Goal: Task Accomplishment & Management: Complete application form

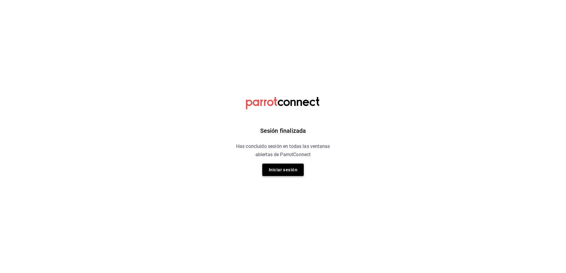
click at [285, 166] on button "Iniciar sesión" at bounding box center [282, 170] width 41 height 12
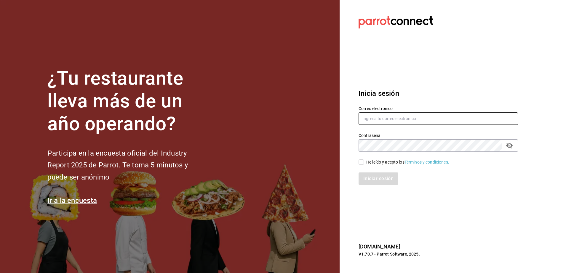
type input "[EMAIL_ADDRESS][DOMAIN_NAME]"
click at [361, 164] on input "He leído y acepto los Términos y condiciones." at bounding box center [360, 162] width 5 height 5
checkbox input "true"
click at [374, 179] on button "Iniciar sesión" at bounding box center [378, 179] width 40 height 12
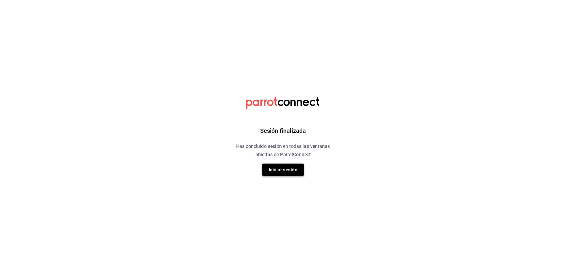
click at [295, 170] on button "Iniciar sesión" at bounding box center [282, 170] width 41 height 12
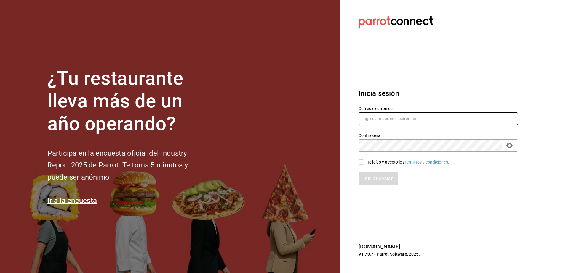
type input "[EMAIL_ADDRESS][DOMAIN_NAME]"
click at [361, 161] on input "He leído y acepto los Términos y condiciones." at bounding box center [360, 162] width 5 height 5
checkbox input "true"
click at [381, 180] on button "Iniciar sesión" at bounding box center [378, 179] width 40 height 12
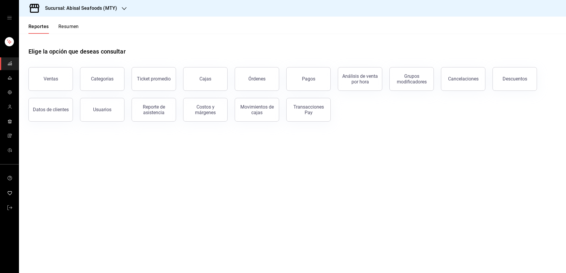
click at [97, 8] on h3 "Sucursal: Abisal Seafoods (MTY)" at bounding box center [78, 8] width 77 height 7
click at [11, 67] on div at bounding box center [283, 136] width 566 height 273
click at [105, 12] on div "Sucursal: Abisal Seafoods (MTY)" at bounding box center [76, 8] width 105 height 17
click at [62, 41] on div "Deep" at bounding box center [63, 39] width 79 height 6
click at [11, 106] on circle "mailbox folders" at bounding box center [10, 106] width 2 height 2
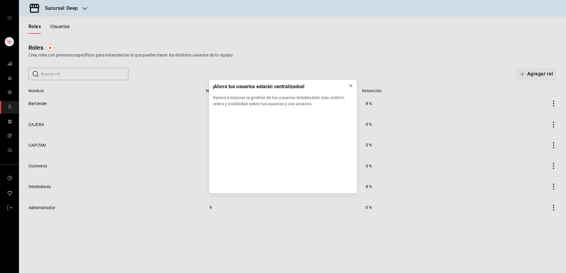
click at [350, 86] on icon at bounding box center [350, 86] width 5 height 5
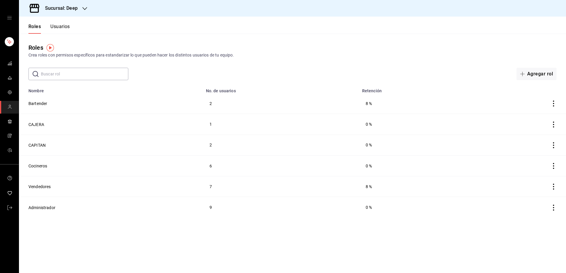
click at [65, 29] on button "Usuarios" at bounding box center [60, 29] width 20 height 10
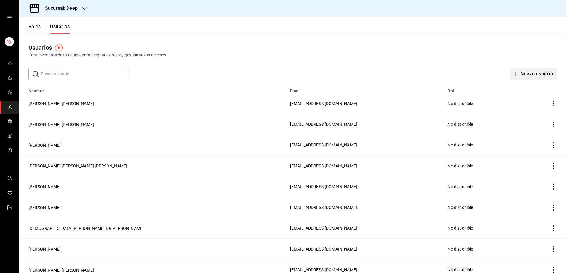
click at [526, 71] on button "Nuevo usuario" at bounding box center [533, 74] width 47 height 12
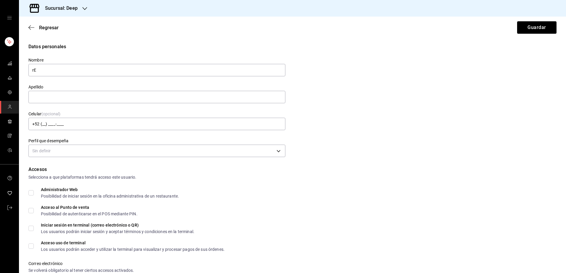
type input "r"
click at [237, 93] on input "text" at bounding box center [156, 97] width 257 height 12
click at [183, 72] on input "Rene" at bounding box center [156, 70] width 257 height 12
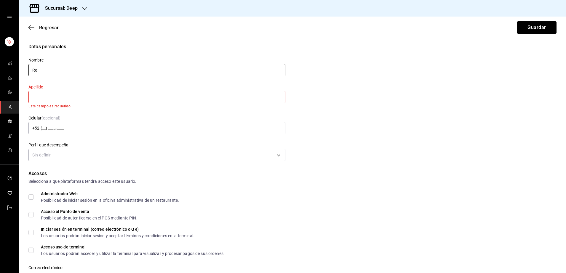
type input "R"
type input "Carlos Rene"
click at [144, 97] on input "text" at bounding box center [156, 97] width 257 height 12
type input "Casillas Delgado"
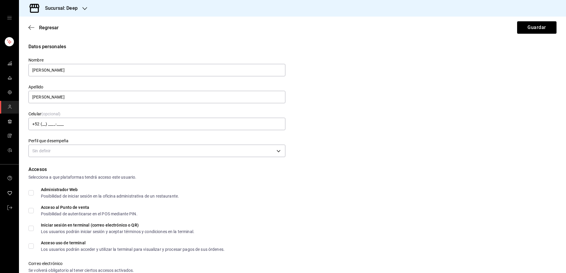
click at [162, 112] on div "Celular (opcional) +52 (__) ____-____" at bounding box center [153, 117] width 264 height 27
click at [189, 150] on body "Sucursal: Deep Regresar Guardar Datos personales Nombre Carlos Rene Apellido Ca…" at bounding box center [283, 136] width 566 height 273
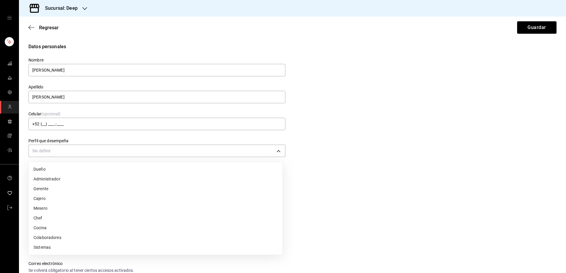
click at [83, 190] on li "Gerente" at bounding box center [156, 189] width 254 height 10
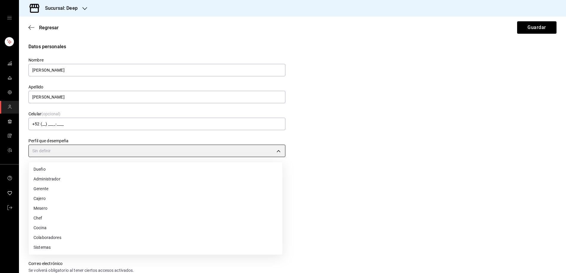
type input "MANAGER"
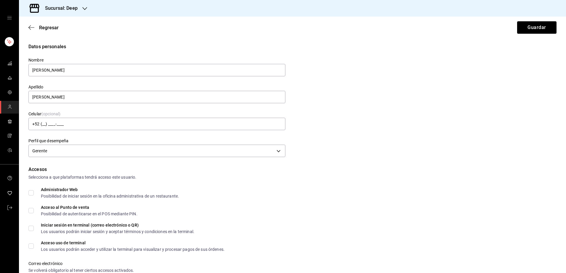
click at [291, 172] on div "Accesos" at bounding box center [292, 169] width 528 height 7
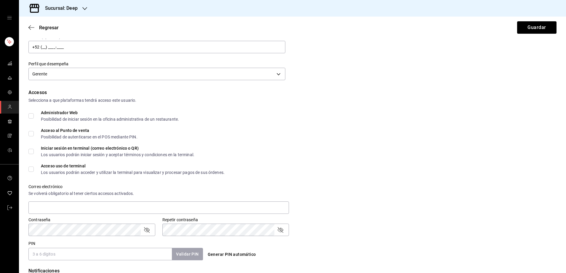
scroll to position [89, 0]
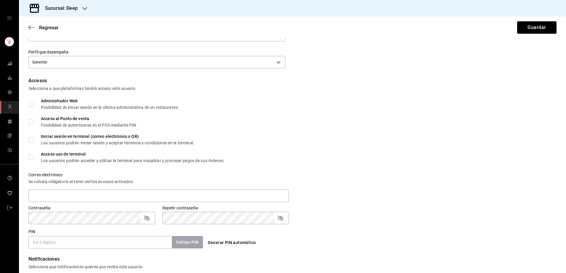
click at [33, 122] on input "Acceso al Punto de venta Posibilidad de autenticarse en el POS mediante PIN." at bounding box center [30, 121] width 5 height 5
checkbox input "true"
click at [33, 159] on input "Acceso uso de terminal Los usuarios podrán acceder y utilizar la terminal para …" at bounding box center [30, 157] width 5 height 5
checkbox input "true"
click at [310, 130] on div "Accesos Selecciona a que plataformas tendrá acceso este usuario. Administrador …" at bounding box center [292, 163] width 528 height 172
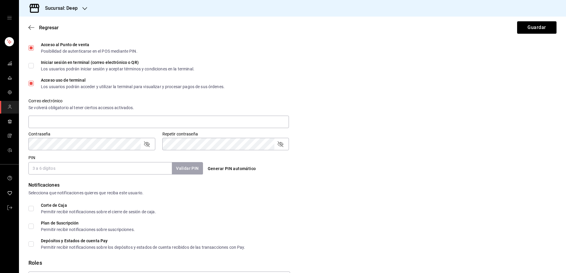
scroll to position [178, 0]
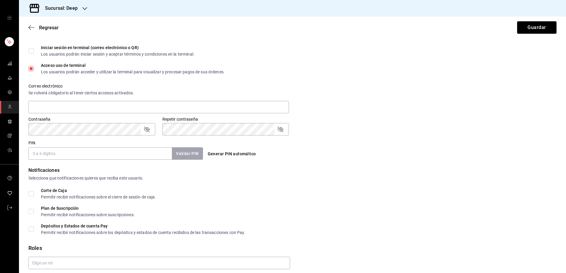
click at [71, 154] on input "PIN" at bounding box center [99, 154] width 143 height 12
click at [188, 150] on button "Validar PIN" at bounding box center [186, 154] width 31 height 13
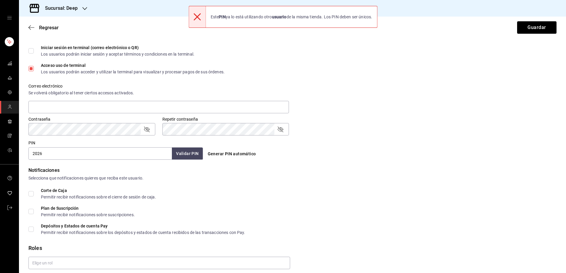
click at [121, 155] on input "2026" at bounding box center [99, 154] width 143 height 12
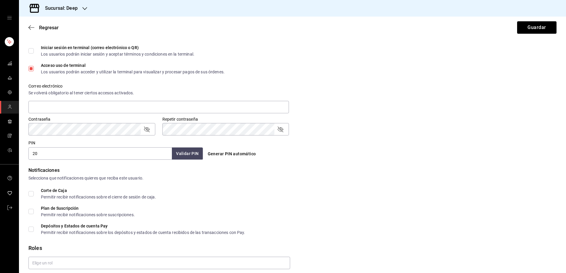
type input "2"
type input "0109"
click at [186, 157] on button "Validar PIN" at bounding box center [186, 154] width 31 height 13
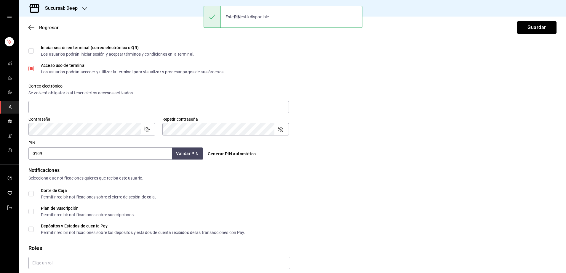
click at [336, 164] on form "Datos personales Nombre Carlos Rene Apellido Casillas Delgado Celular (opcional…" at bounding box center [292, 75] width 528 height 421
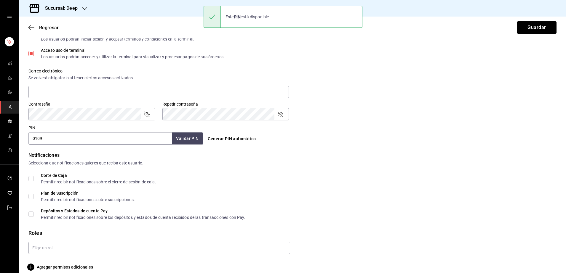
scroll to position [200, 0]
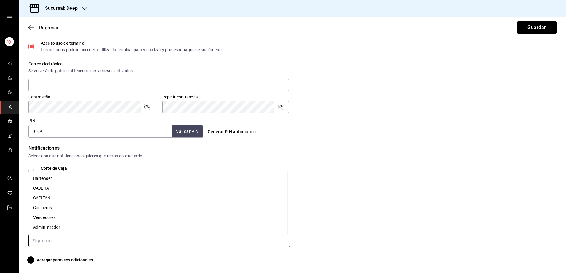
click at [100, 238] on input "text" at bounding box center [159, 241] width 262 height 12
click at [56, 228] on li "Administrador" at bounding box center [157, 228] width 259 height 10
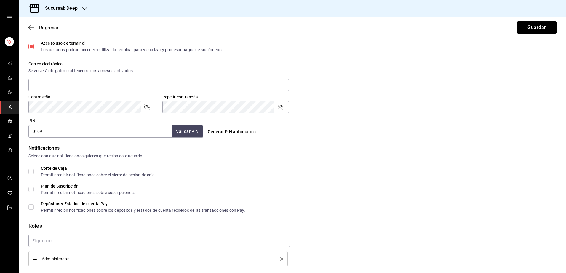
click at [356, 189] on div "Plan de Suscripción Permitir recibir notificaciones sobre suscripciones." at bounding box center [292, 189] width 528 height 11
checkbox input "true"
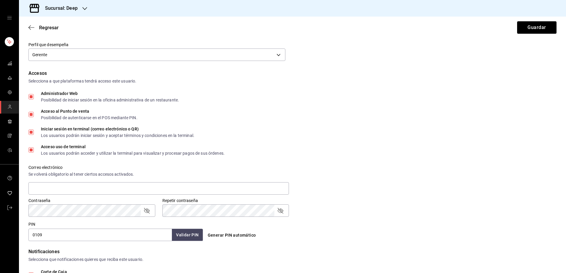
scroll to position [81, 0]
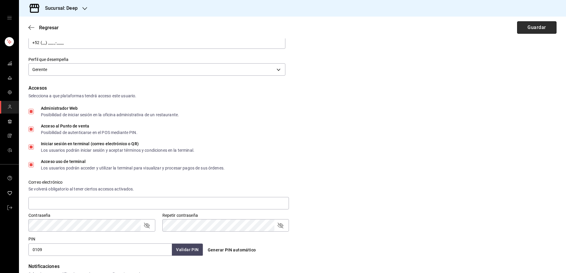
click at [520, 29] on button "Guardar" at bounding box center [536, 27] width 39 height 12
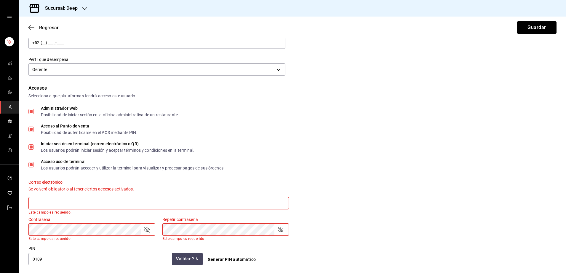
click at [372, 141] on div "Accesos Selecciona a que plataformas tendrá acceso este usuario. Administrador …" at bounding box center [292, 175] width 528 height 181
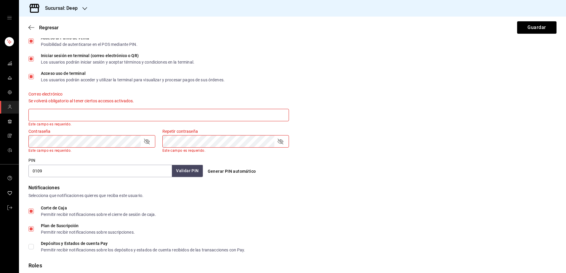
scroll to position [155, 0]
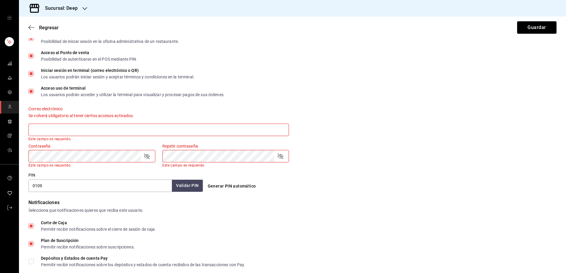
click at [311, 212] on div "Selecciona que notificaciones quieres que reciba este usuario." at bounding box center [292, 211] width 528 height 6
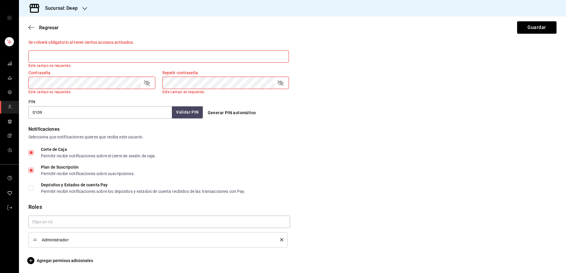
scroll to position [229, 0]
click at [280, 241] on icon "delete" at bounding box center [281, 239] width 3 height 3
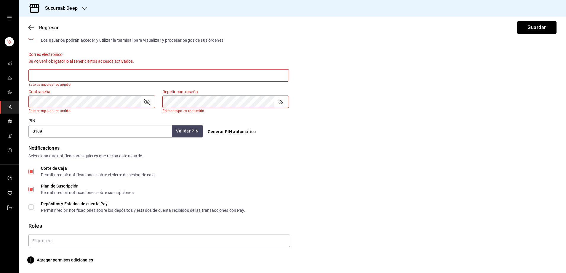
scroll to position [209, 0]
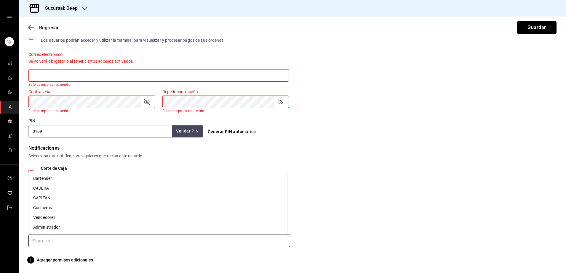
click at [222, 240] on input "text" at bounding box center [159, 241] width 262 height 12
click at [106, 195] on li "CAPITAN" at bounding box center [157, 198] width 259 height 10
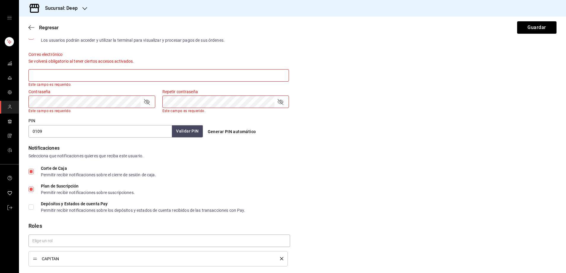
click at [30, 190] on input "Plan de Suscripción Permitir recibir notificaciones sobre suscripciones." at bounding box center [30, 189] width 5 height 5
checkbox input "false"
click at [287, 184] on div "Corte de Caja Permitir recibir notificaciones sobre el cierre de sesión de caja…" at bounding box center [292, 189] width 528 height 46
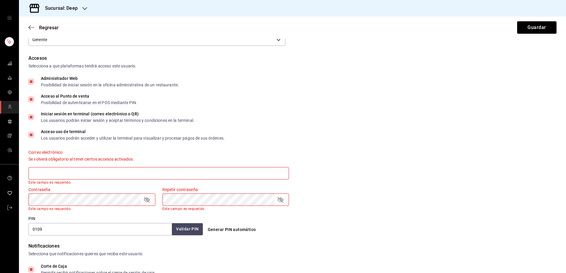
scroll to position [106, 0]
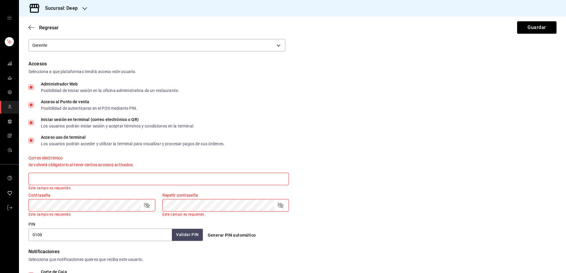
click at [31, 88] on input "Administrador Web Posibilidad de iniciar sesión en la oficina administrativa de…" at bounding box center [30, 87] width 5 height 5
checkbox input "false"
click at [29, 124] on input "Iniciar sesión en terminal (correo electrónico o QR) Los usuarios podrán inicia…" at bounding box center [30, 122] width 5 height 5
checkbox input "false"
click at [303, 110] on div "Acceso al Punto de venta Posibilidad de autenticarse en el POS mediante PIN." at bounding box center [292, 105] width 528 height 11
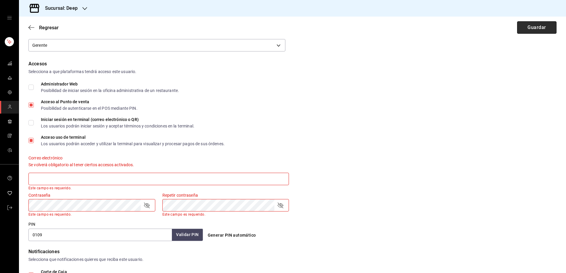
click at [528, 28] on button "Guardar" at bounding box center [536, 27] width 39 height 12
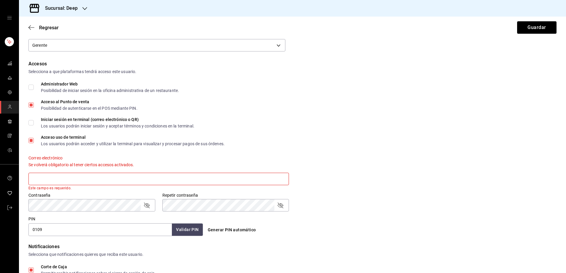
click at [429, 114] on div "Accesos Selecciona a que plataformas tendrá acceso este usuario. Administrador …" at bounding box center [292, 148] width 528 height 176
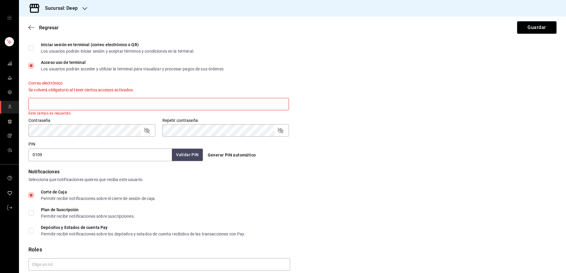
scroll to position [180, 0]
click at [85, 107] on input "text" at bounding box center [158, 105] width 260 height 12
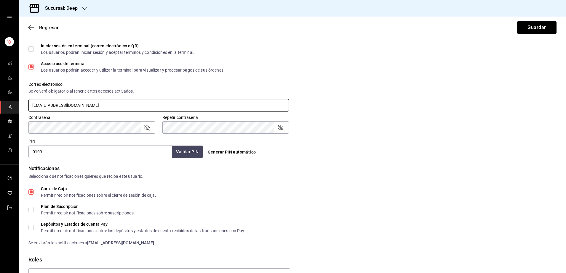
type input "renecasillasmx@icloud.com"
click at [335, 117] on div "Contraseña Contraseña Repetir contraseña Repetir contraseña" at bounding box center [288, 121] width 535 height 26
click at [529, 31] on button "Guardar" at bounding box center [536, 27] width 39 height 12
click at [357, 104] on div "Correo electrónico Se volverá obligatorio al tener ciertos accesos activados. r…" at bounding box center [288, 94] width 535 height 38
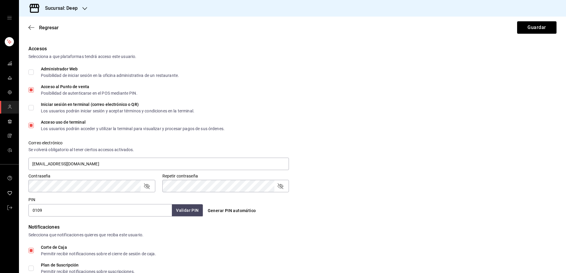
scroll to position [114, 0]
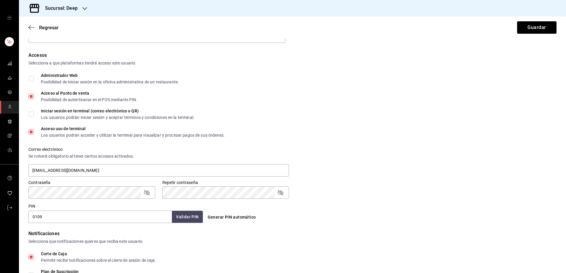
click at [33, 78] on input "Administrador Web Posibilidad de iniciar sesión en la oficina administrativa de…" at bounding box center [30, 78] width 5 height 5
checkbox input "true"
click at [293, 87] on div "Accesos Selecciona a que plataformas tendrá acceso este usuario. Administrador …" at bounding box center [292, 138] width 528 height 172
click at [519, 29] on button "Guardar" at bounding box center [536, 27] width 39 height 12
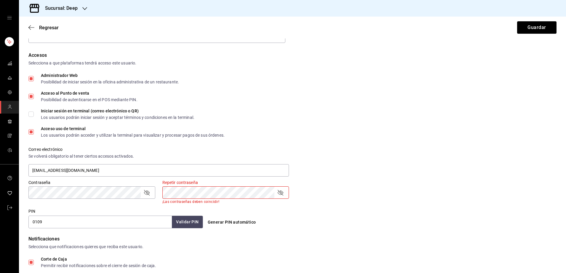
click at [320, 217] on div "Generar PIN automático" at bounding box center [292, 222] width 174 height 11
click at [284, 198] on div "Repetir contraseña" at bounding box center [225, 193] width 127 height 12
click at [279, 194] on icon "passwordField" at bounding box center [280, 192] width 7 height 7
click at [146, 195] on icon "passwordField" at bounding box center [146, 192] width 7 height 7
click at [395, 158] on div "Correo electrónico Se volverá obligatorio al tener ciertos accesos activados. r…" at bounding box center [288, 159] width 535 height 38
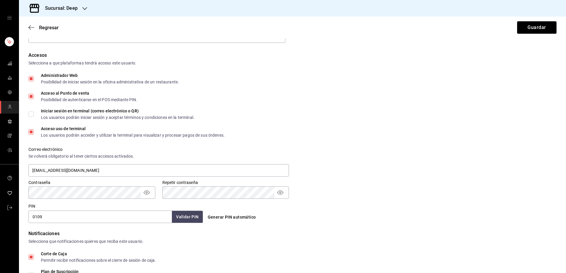
click at [380, 154] on div "Correo electrónico Se volverá obligatorio al tener ciertos accesos activados. r…" at bounding box center [288, 159] width 535 height 38
click at [525, 26] on button "Guardar" at bounding box center [536, 27] width 39 height 12
checkbox input "true"
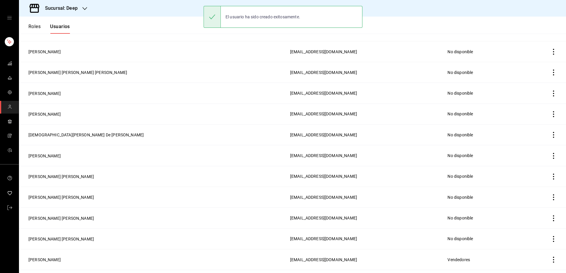
scroll to position [135, 0]
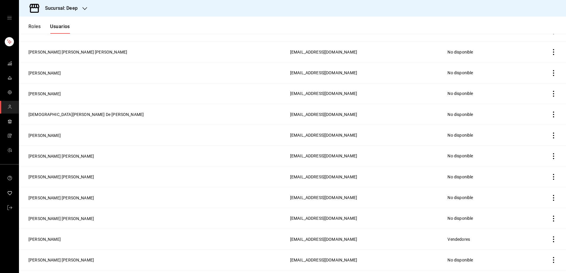
click at [148, 63] on td "Gael Alejandro Perez Calixto" at bounding box center [153, 73] width 268 height 21
